Goal: Task Accomplishment & Management: Manage account settings

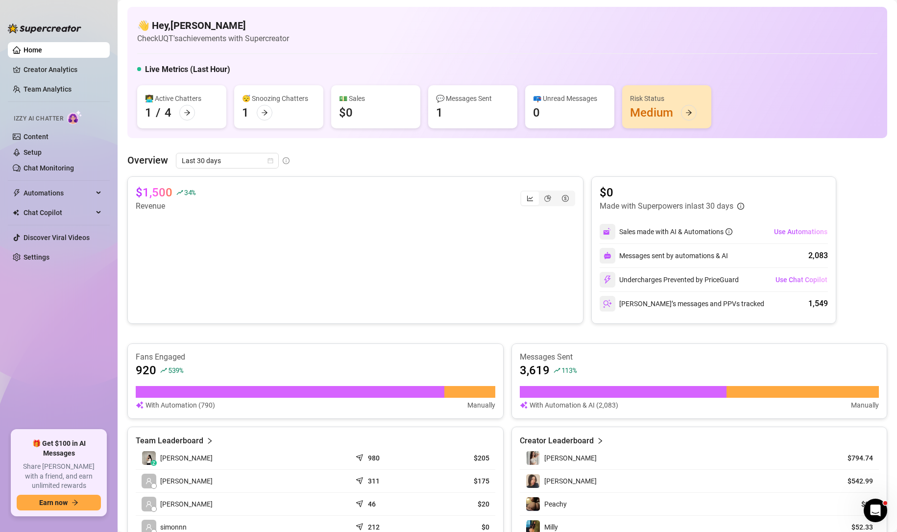
click at [53, 80] on ul "Home Creator Analytics Team Analytics Izzy AI Chatter Content Setup Chat Monito…" at bounding box center [59, 232] width 102 height 388
click at [55, 86] on link "Team Analytics" at bounding box center [48, 89] width 48 height 8
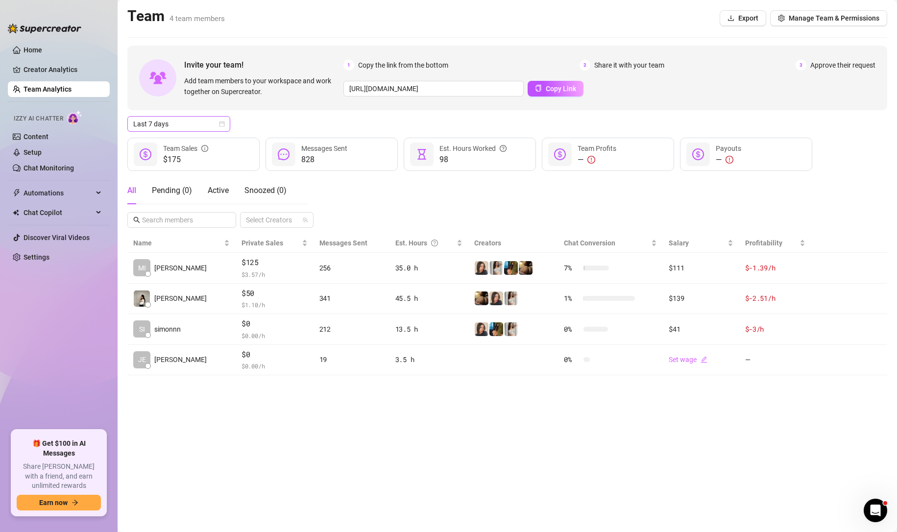
click at [216, 126] on span "Last 7 days" at bounding box center [178, 124] width 91 height 15
click at [190, 206] on div "Custom date" at bounding box center [178, 206] width 87 height 11
type input "[DATE]"
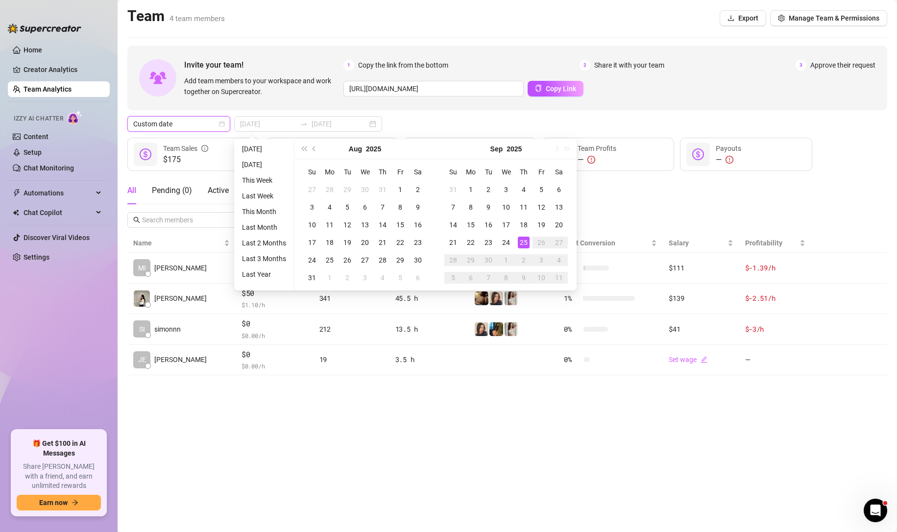
type input "[DATE]"
click at [465, 225] on div "15" at bounding box center [471, 225] width 12 height 12
click at [548, 225] on td "19" at bounding box center [542, 225] width 18 height 18
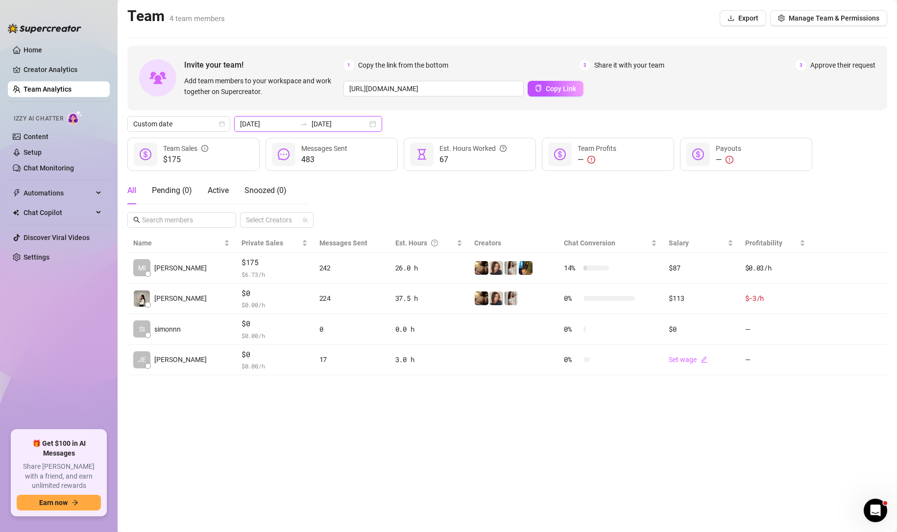
click at [348, 125] on input "[DATE]" at bounding box center [340, 124] width 56 height 11
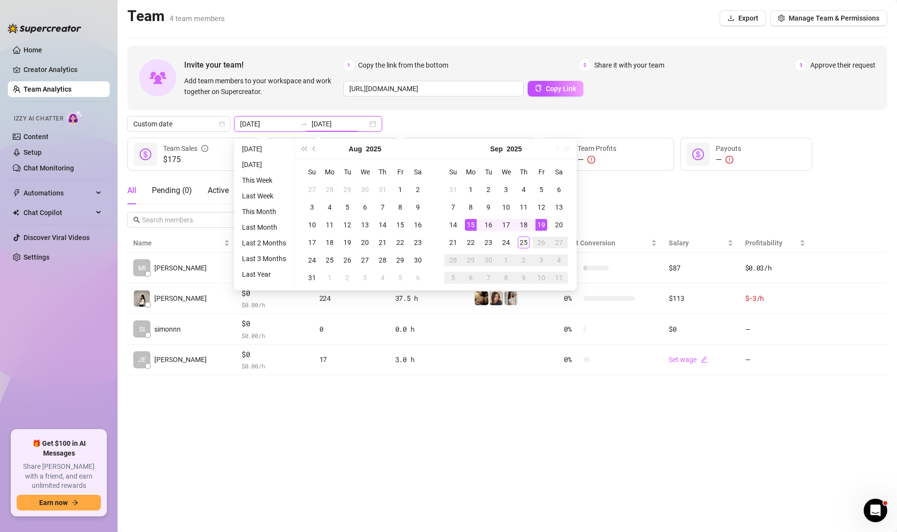
click at [361, 122] on div "[DATE] [DATE]" at bounding box center [308, 124] width 148 height 16
type input "[DATE]"
click at [543, 225] on div "19" at bounding box center [542, 225] width 12 height 12
click at [554, 223] on div "20" at bounding box center [559, 225] width 12 height 12
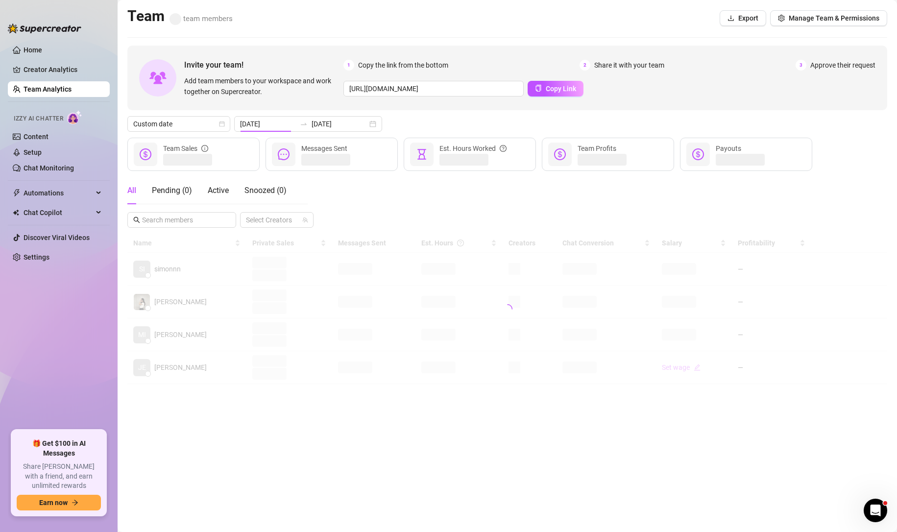
type input "[DATE]"
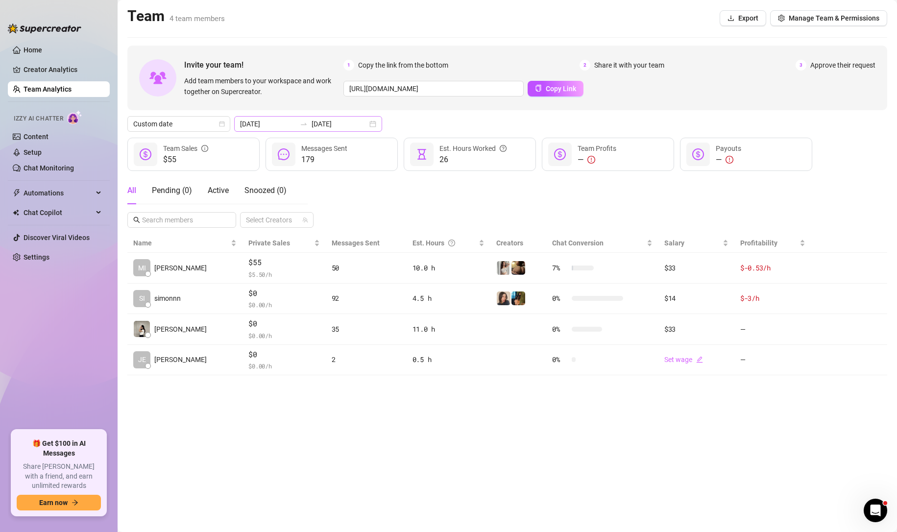
click at [363, 123] on div "[DATE] [DATE]" at bounding box center [308, 124] width 148 height 16
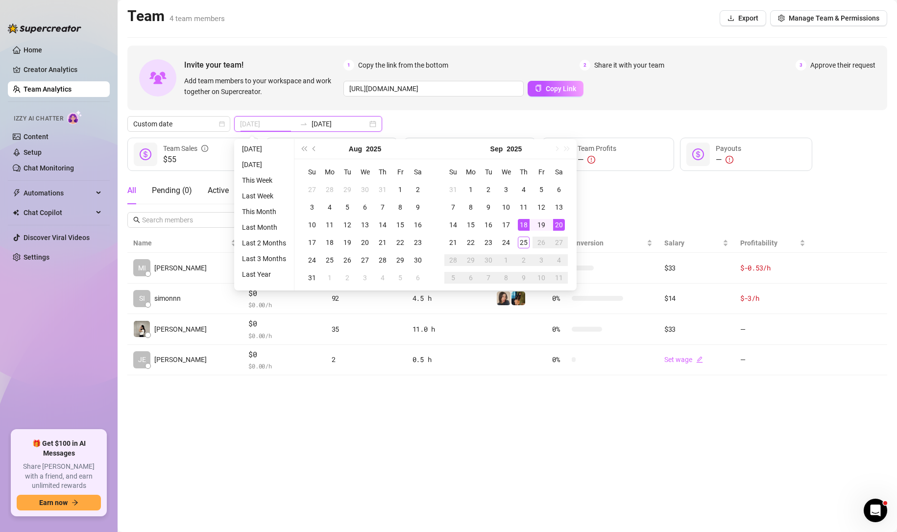
type input "[DATE]"
click at [522, 224] on div "18" at bounding box center [524, 225] width 12 height 12
type input "[DATE]"
click at [454, 239] on div "21" at bounding box center [453, 243] width 12 height 12
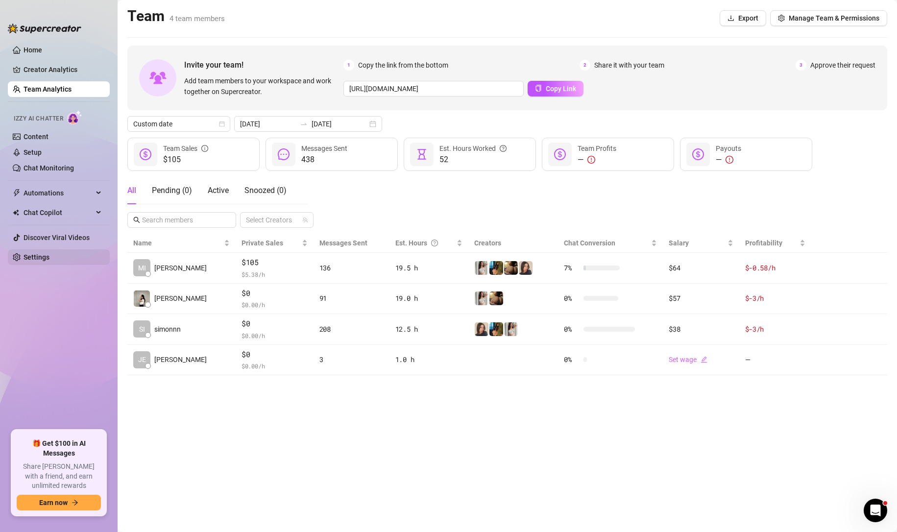
click at [49, 256] on link "Settings" at bounding box center [37, 257] width 26 height 8
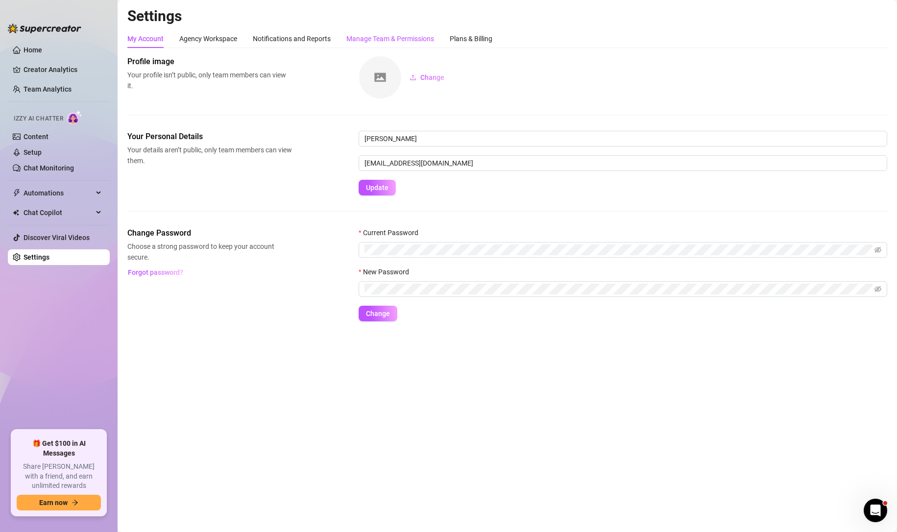
click at [390, 37] on div "Manage Team & Permissions" at bounding box center [390, 38] width 88 height 11
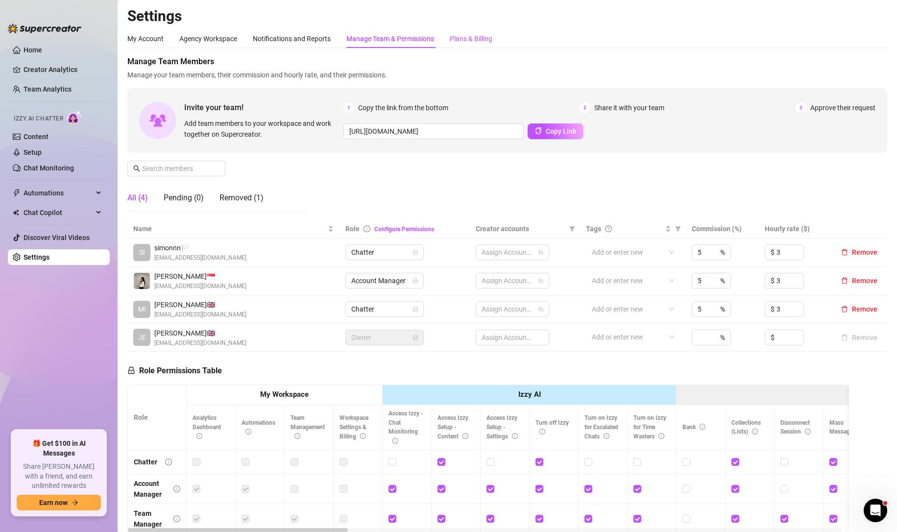
click at [478, 41] on div "Plans & Billing" at bounding box center [471, 38] width 43 height 11
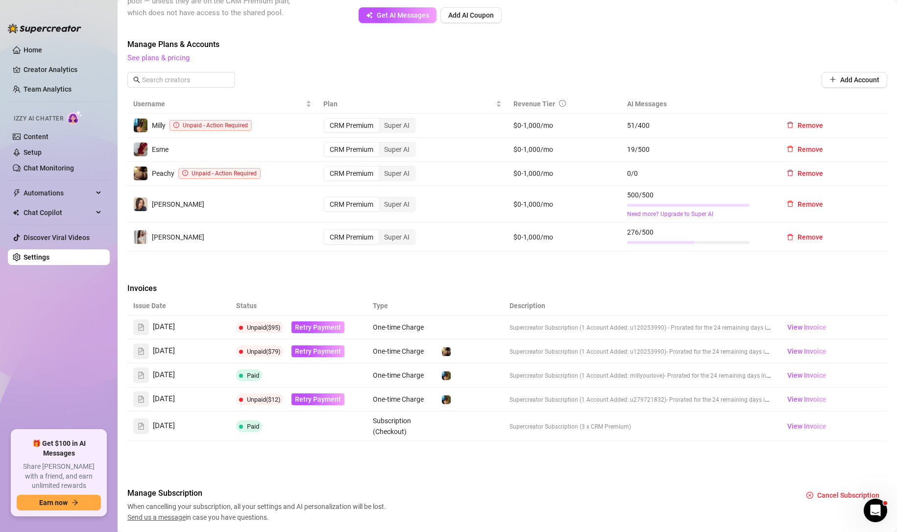
scroll to position [293, 0]
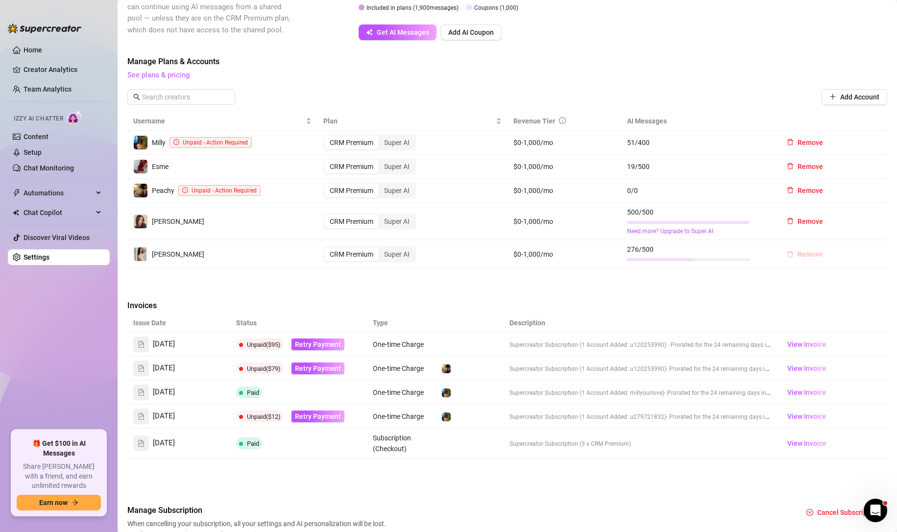
click at [808, 253] on span "Remove" at bounding box center [810, 254] width 25 height 8
click at [862, 229] on span "OK" at bounding box center [864, 229] width 9 height 8
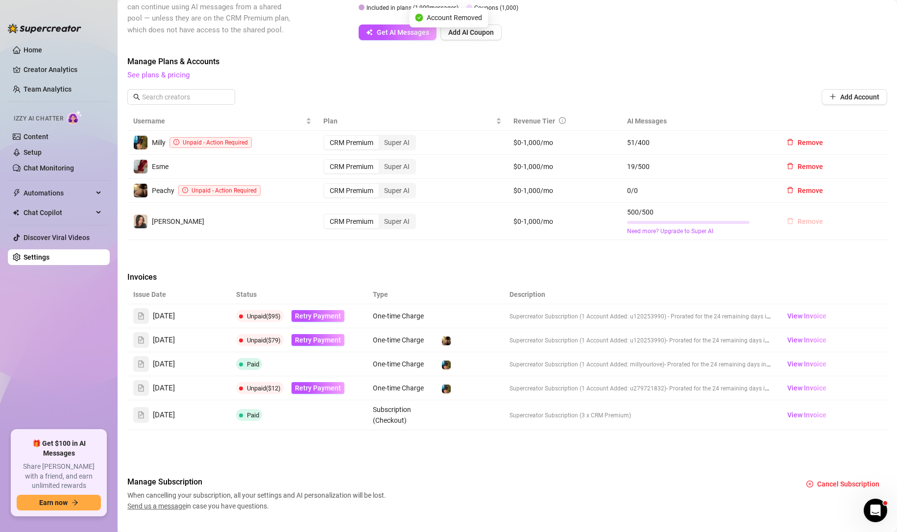
click at [801, 220] on span "Remove" at bounding box center [810, 222] width 25 height 8
click at [859, 194] on button "OK" at bounding box center [864, 196] width 16 height 12
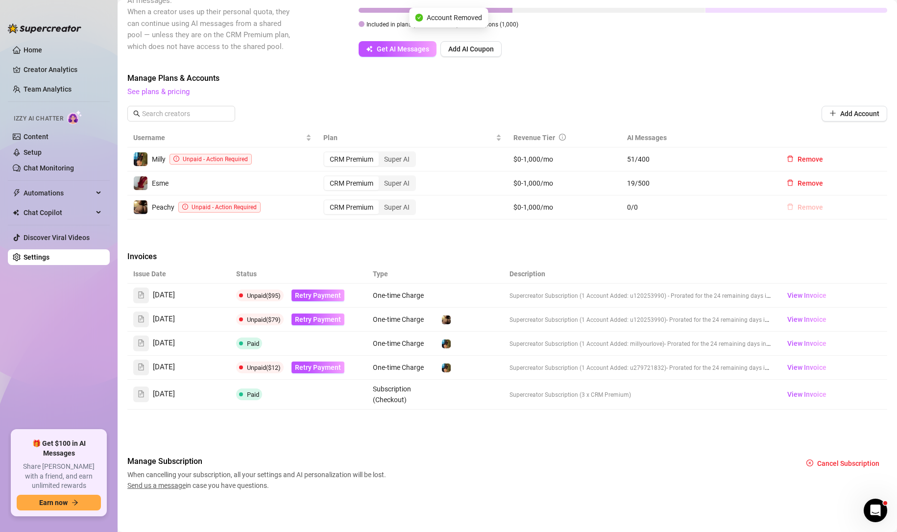
scroll to position [276, 0]
click at [812, 208] on span "Remove" at bounding box center [810, 207] width 25 height 8
click at [862, 183] on span "OK" at bounding box center [864, 182] width 9 height 8
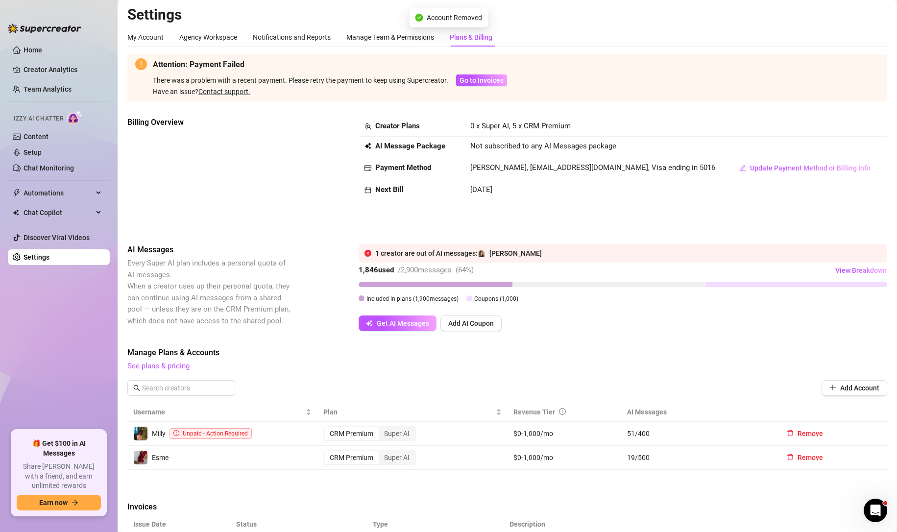
scroll to position [0, 0]
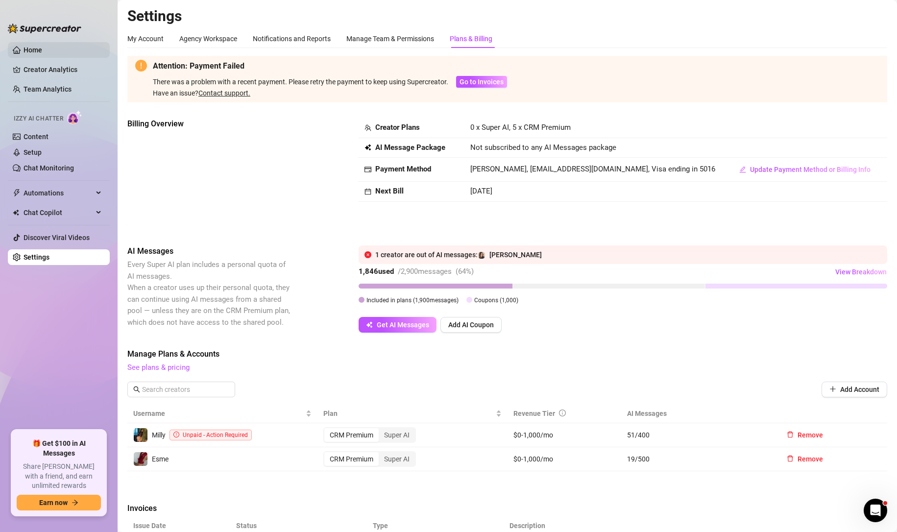
click at [42, 52] on link "Home" at bounding box center [33, 50] width 19 height 8
